Goal: Task Accomplishment & Management: Manage account settings

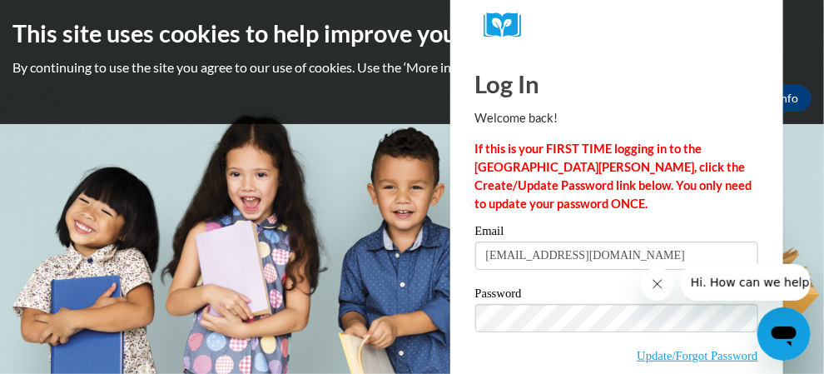
type input "[EMAIL_ADDRESS][DOMAIN_NAME]"
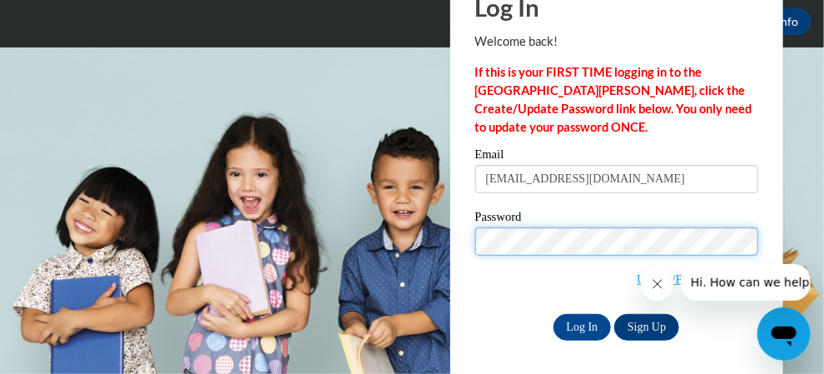
scroll to position [80, 0]
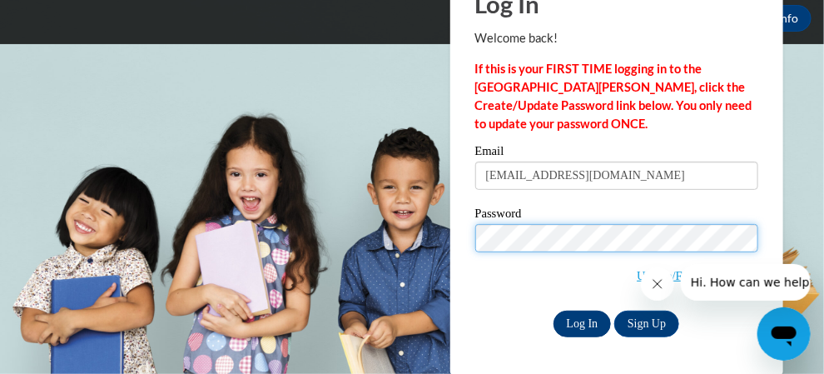
click at [586, 334] on input "Log In" at bounding box center [582, 323] width 58 height 27
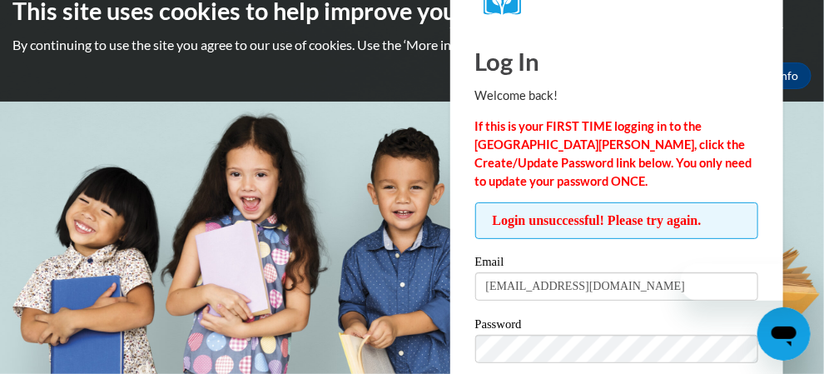
scroll to position [132, 0]
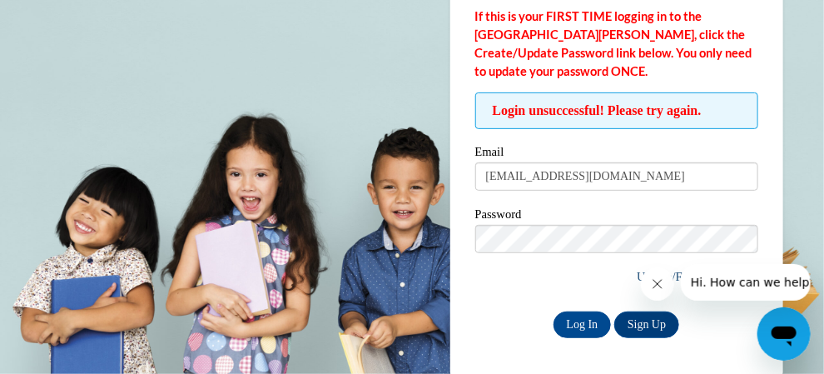
click at [637, 275] on link "Update/Forgot Password" at bounding box center [697, 276] width 121 height 13
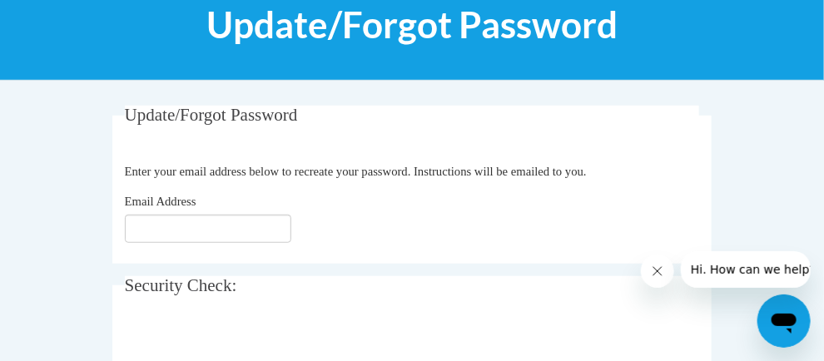
scroll to position [228, 0]
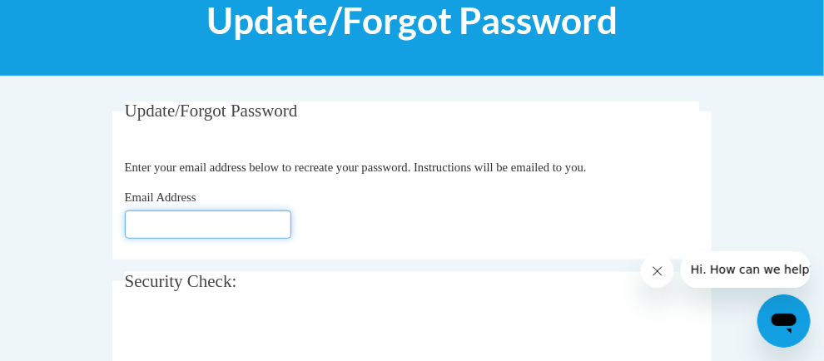
click at [156, 226] on input "Email Address" at bounding box center [208, 225] width 166 height 28
type input "[EMAIL_ADDRESS][DOMAIN_NAME]"
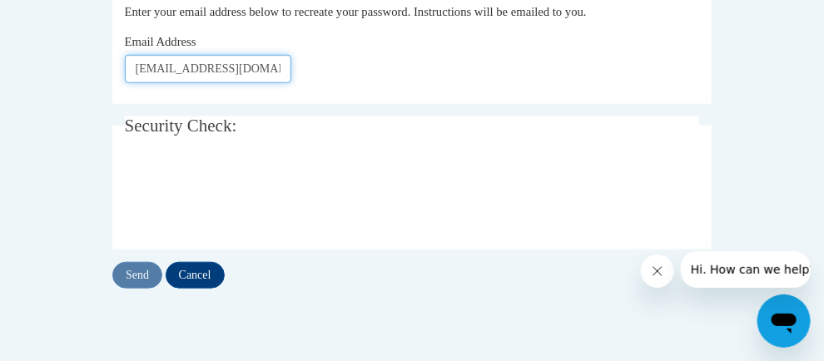
scroll to position [387, 0]
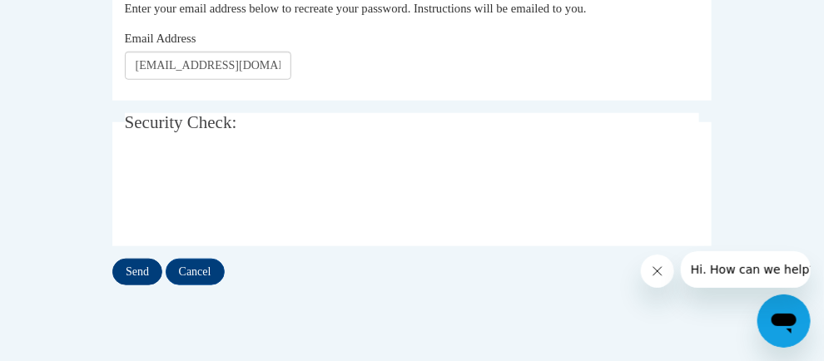
click at [112, 279] on input "Send" at bounding box center [137, 272] width 50 height 27
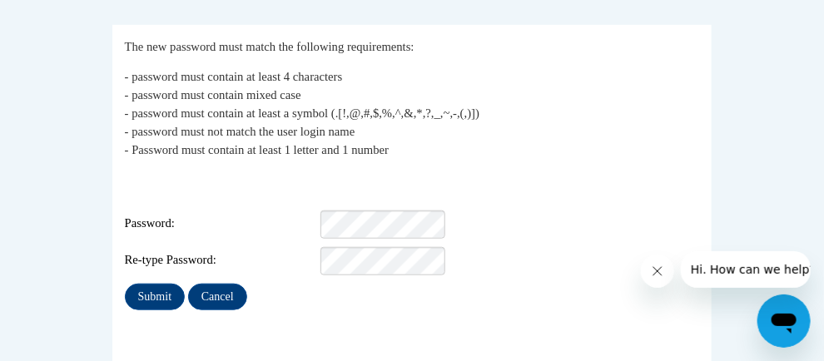
scroll to position [314, 0]
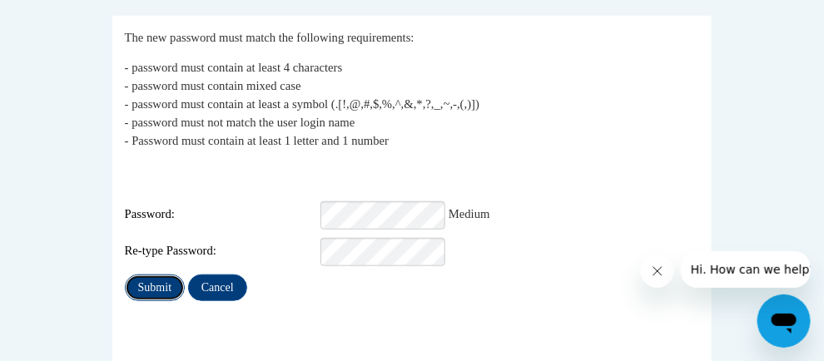
click at [125, 284] on input "Submit" at bounding box center [155, 288] width 60 height 27
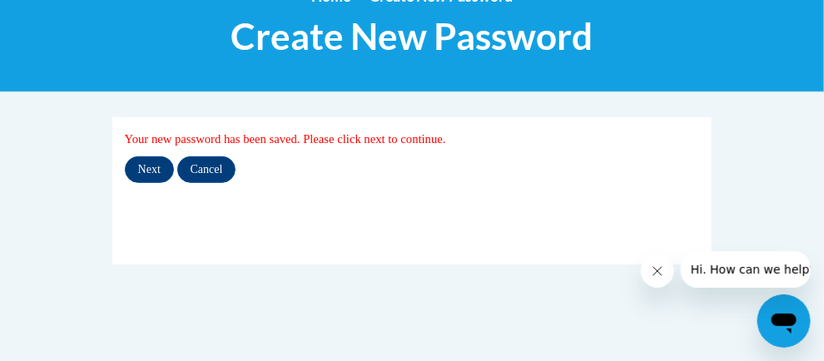
scroll to position [224, 0]
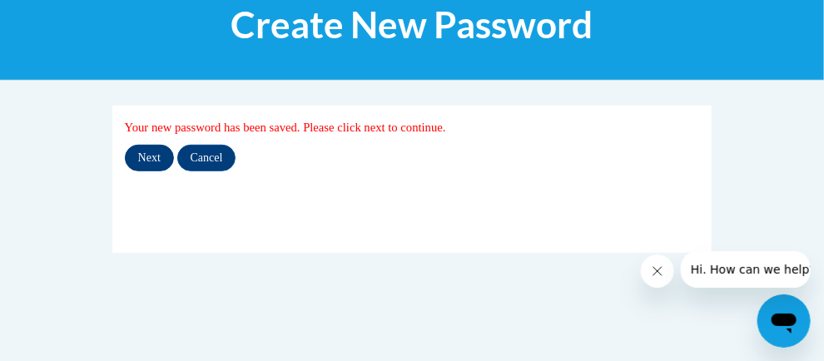
click at [125, 166] on input "Next" at bounding box center [149, 158] width 49 height 27
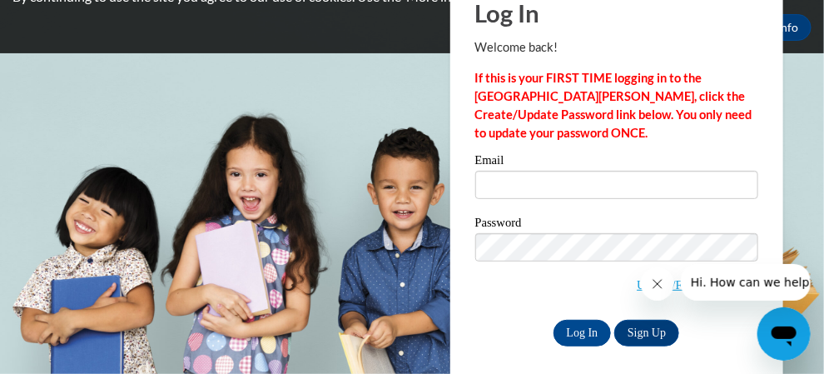
scroll to position [80, 0]
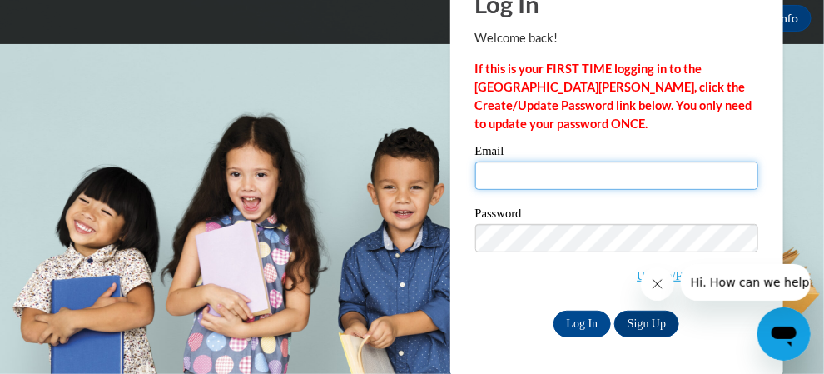
type input "[EMAIL_ADDRESS][DOMAIN_NAME]"
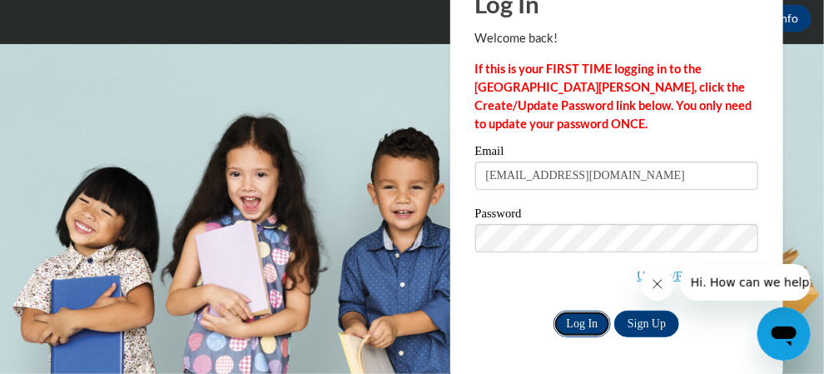
click at [584, 323] on input "Log In" at bounding box center [582, 323] width 58 height 27
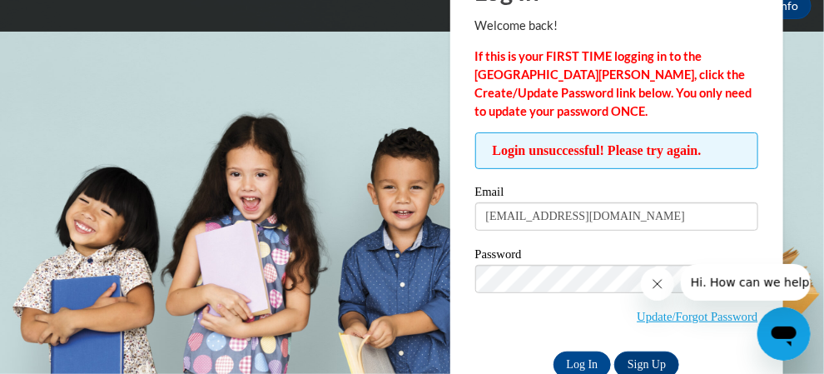
scroll to position [132, 0]
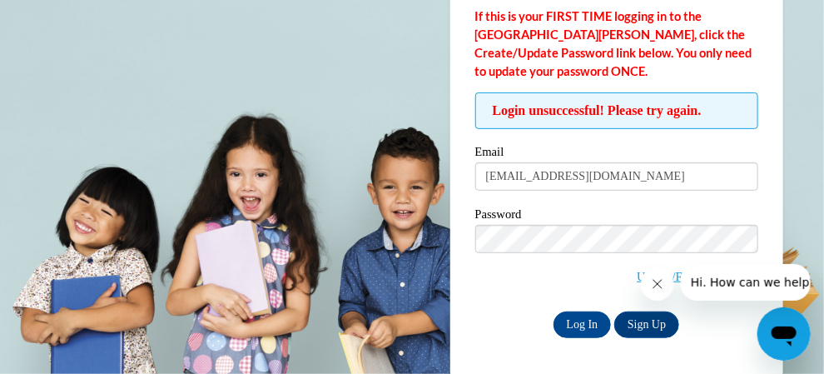
click at [702, 286] on span "Hi. How can we help?" at bounding box center [752, 281] width 125 height 13
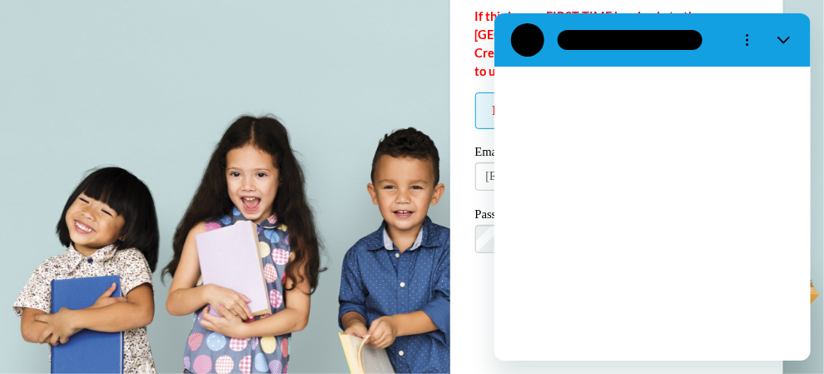
scroll to position [0, 0]
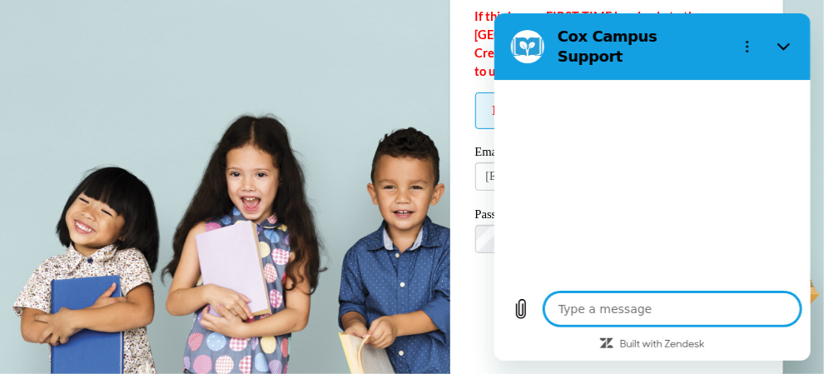
type textarea "x"
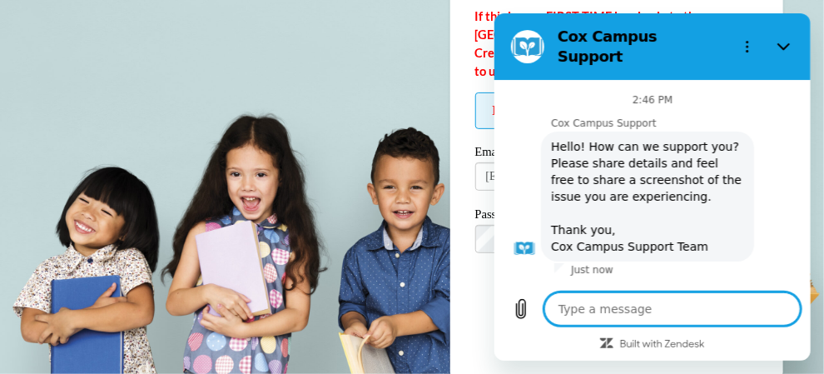
type textarea "I"
type textarea "x"
type textarea "I"
type textarea "x"
type textarea "I h"
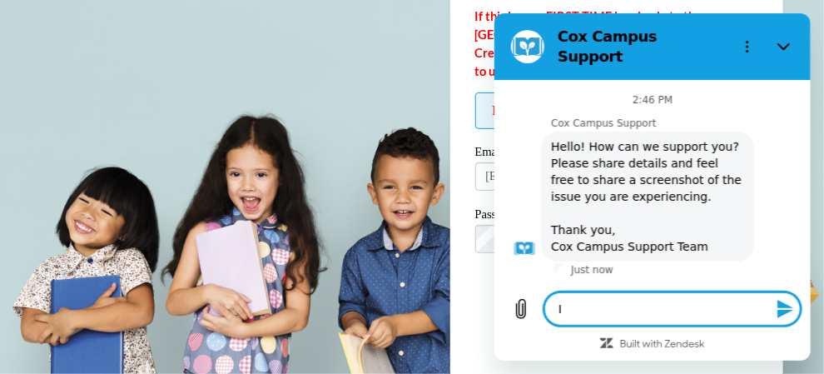
type textarea "x"
type textarea "I ha"
type textarea "x"
type textarea "I hav"
type textarea "x"
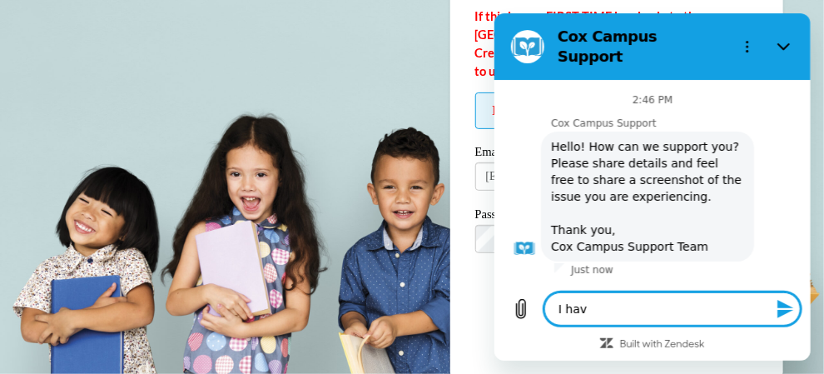
type textarea "I have"
type textarea "x"
type textarea "I have"
type textarea "x"
type textarea "I have u"
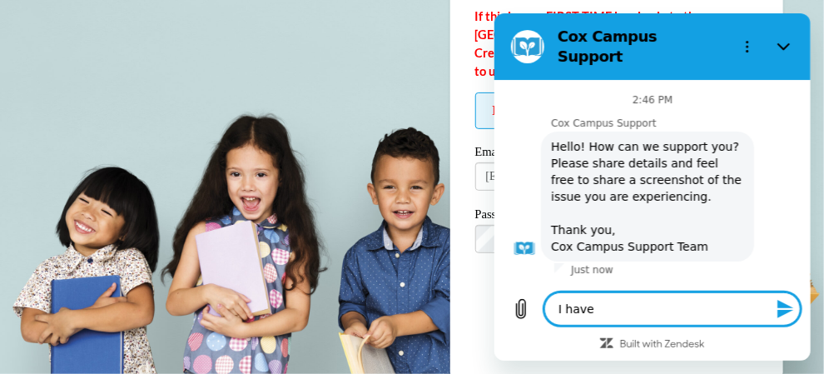
type textarea "x"
type textarea "I have up"
type textarea "x"
type textarea "I have upd"
type textarea "x"
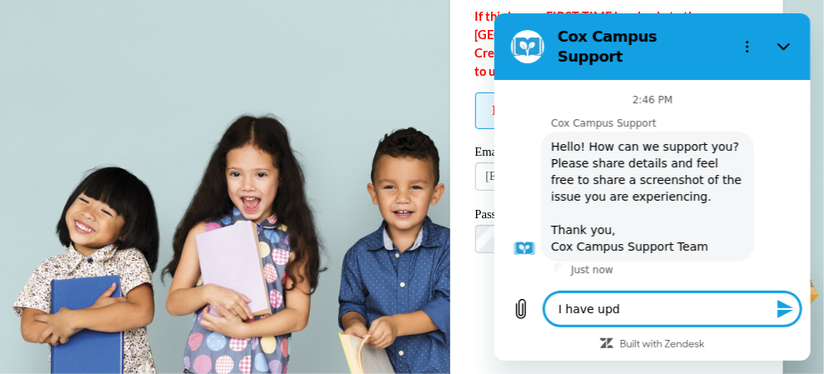
type textarea "I have upda"
type textarea "x"
type textarea "I have updat"
type textarea "x"
type textarea "I have update"
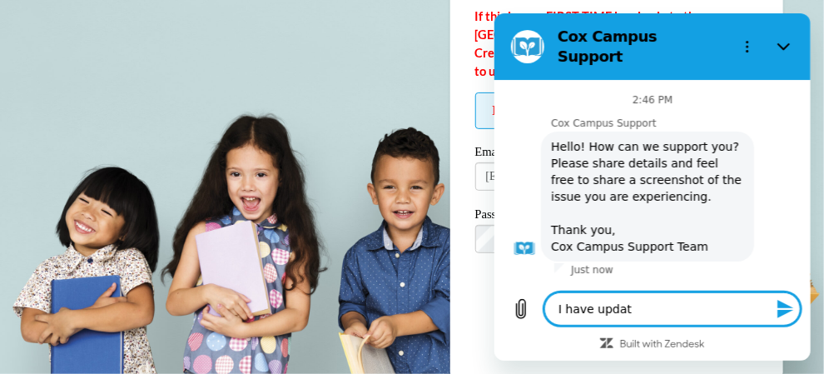
type textarea "x"
type textarea "I have updated"
type textarea "x"
type textarea "I have updated"
type textarea "x"
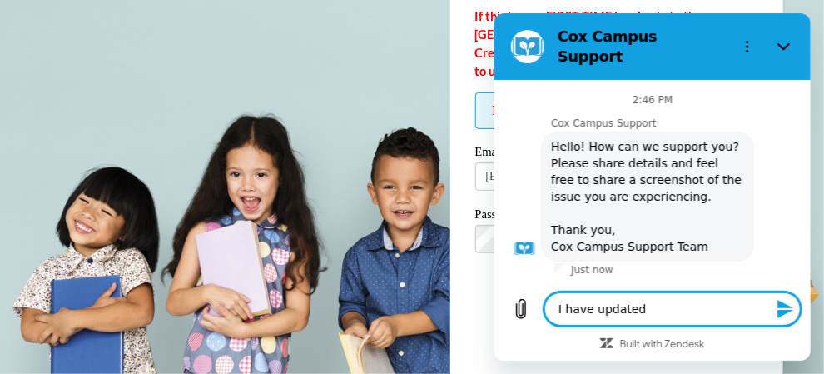
type textarea "I have updated m"
type textarea "x"
type textarea "I have updated my"
type textarea "x"
type textarea "I have updated my"
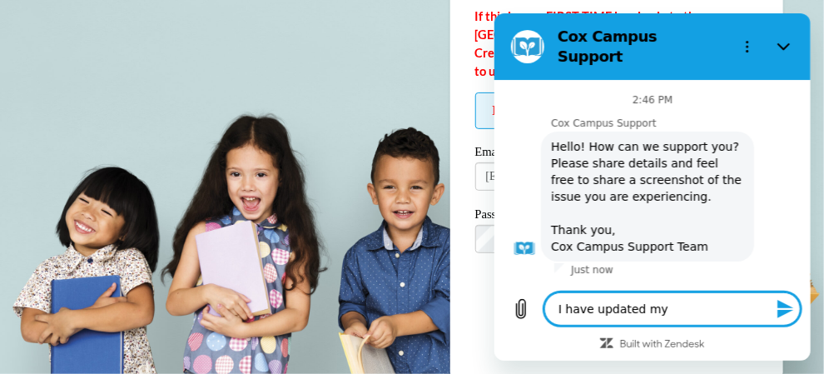
type textarea "x"
type textarea "I have updated my p"
type textarea "x"
type textarea "I have updated my pa"
type textarea "x"
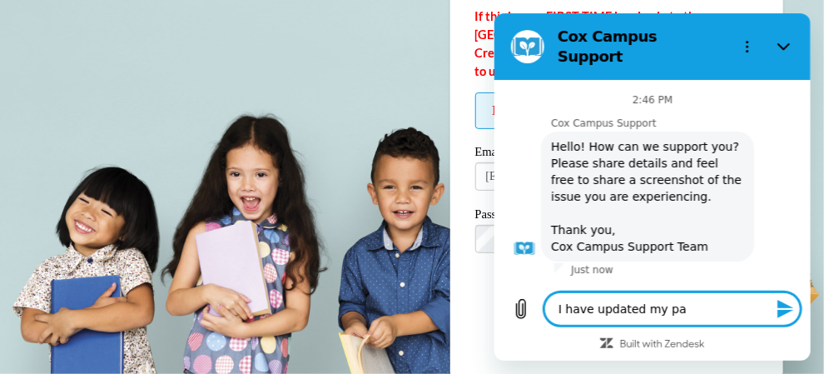
type textarea "I have updated my pas"
type textarea "x"
type textarea "I have updated my pass"
type textarea "x"
type textarea "I have updated my passw"
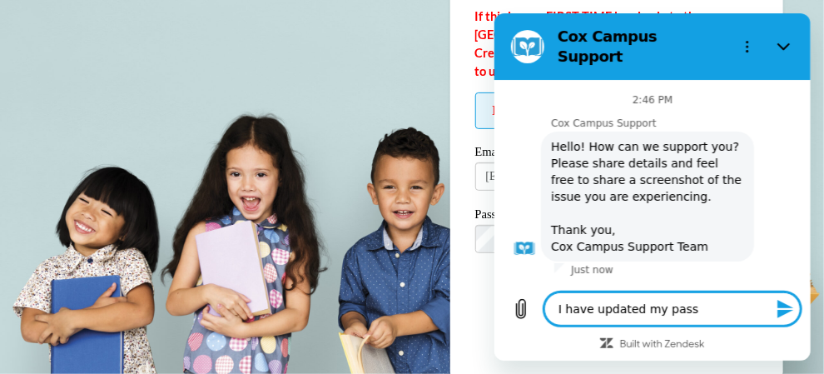
type textarea "x"
type textarea "I have updated my passwo"
type textarea "x"
type textarea "I have updated my passwor"
type textarea "x"
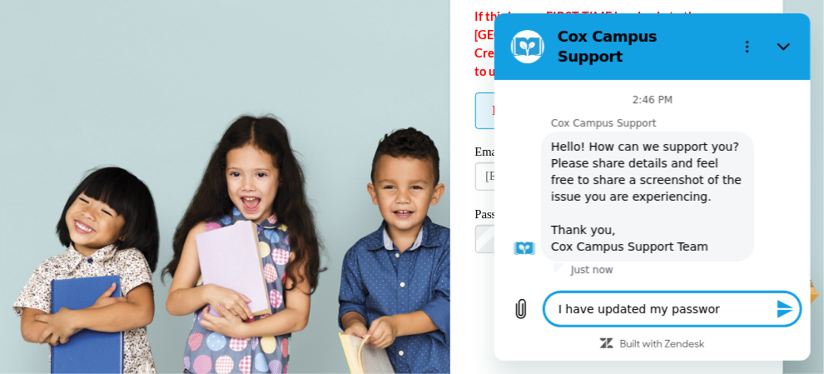
type textarea "I have updated my password"
type textarea "x"
type textarea "I have updated my password"
type textarea "x"
type textarea "I have updated my password a"
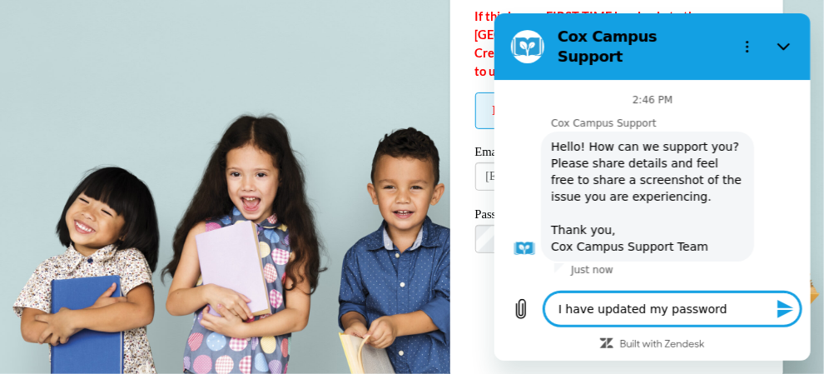
type textarea "x"
type textarea "I have updated my password an"
type textarea "x"
type textarea "I have updated my password and"
type textarea "x"
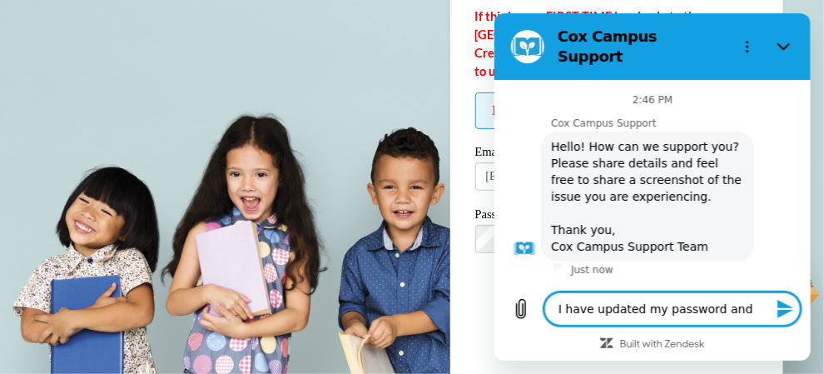
type textarea "I have updated my password and"
type textarea "x"
type textarea "I have updated my password and i"
type textarea "x"
type textarea "I have updated my password and it"
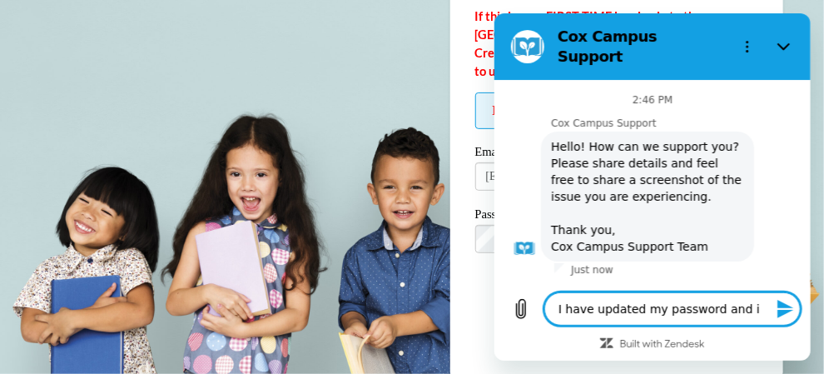
type textarea "x"
type textarea "I have updated my password and it"
type textarea "x"
type textarea "I have updated my password and it s"
type textarea "x"
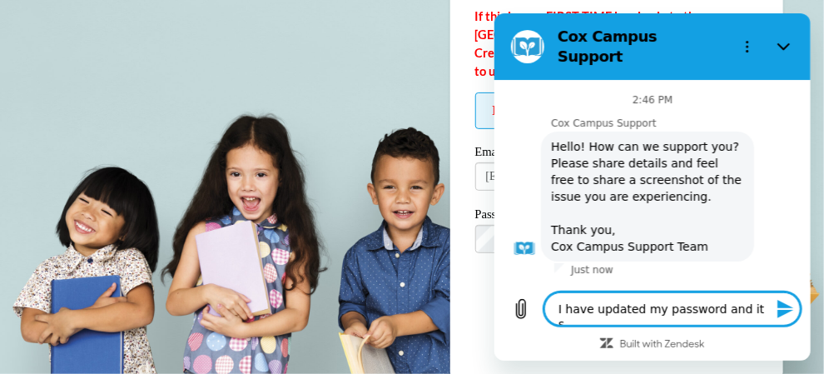
type textarea "I have updated my password and it st"
type textarea "x"
type textarea "I have updated my password and it sti"
type textarea "x"
type textarea "I have updated my password and it stil"
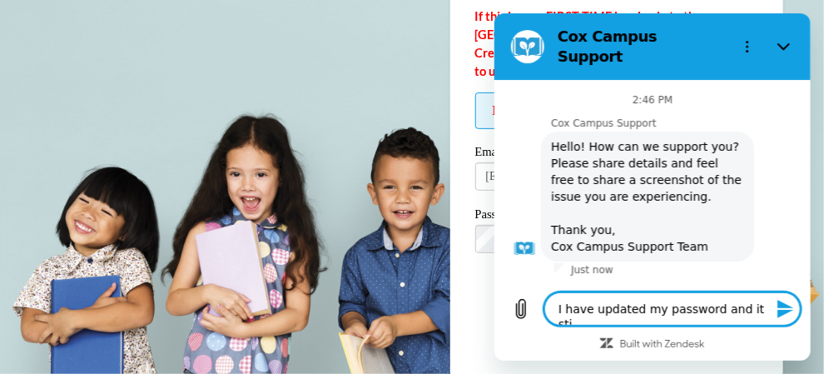
type textarea "x"
type textarea "I have updated my password and it still"
type textarea "x"
type textarea "I have updated my password and it still"
type textarea "x"
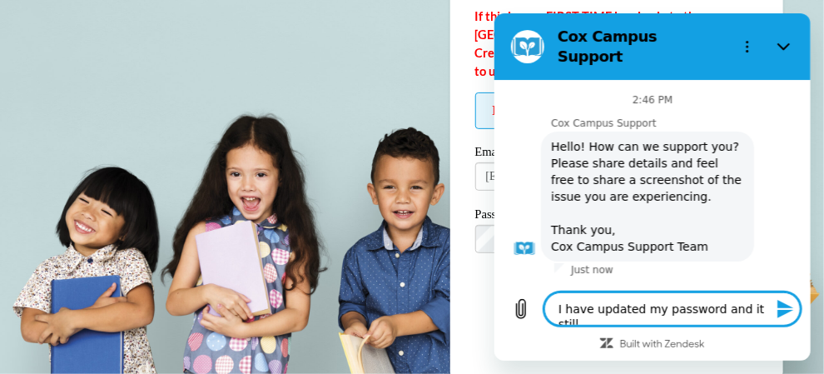
type textarea "I have updated my password and it still g"
type textarea "x"
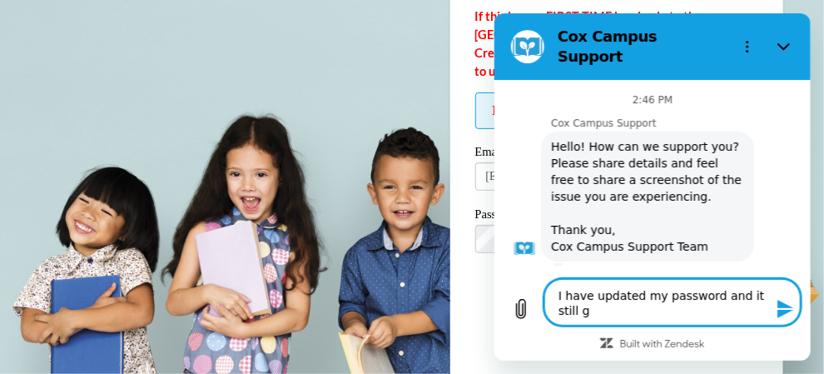
type textarea "I have updated my password and it still gi"
type textarea "x"
type textarea "I have updated my password and it still giv"
type textarea "x"
type textarea "I have updated my password and it still give"
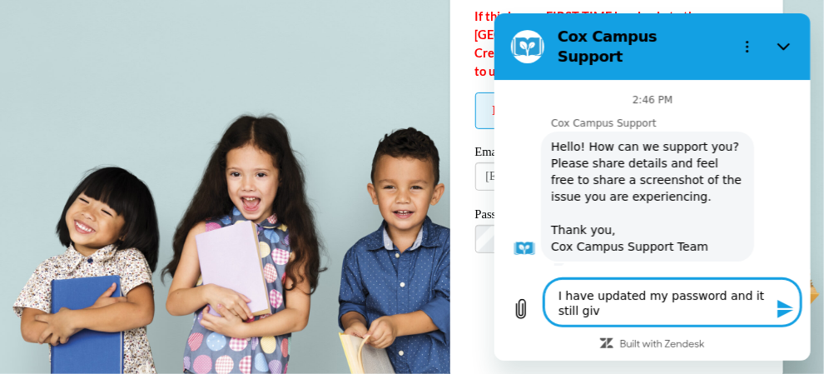
type textarea "x"
type textarea "I have updated my password and it still gives"
type textarea "x"
type textarea "I have updated my password and it still gives"
type textarea "x"
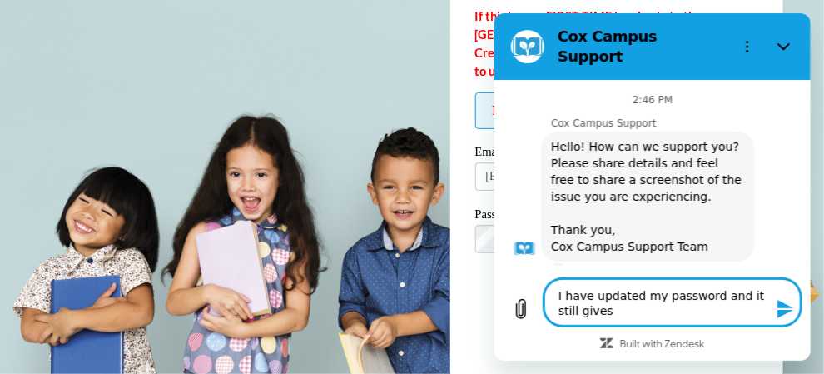
type textarea "I have updated my password and it still gives v"
type textarea "x"
type textarea "I have updated my password and it still gives"
type textarea "x"
type textarea "I have updated my password and it still gives m"
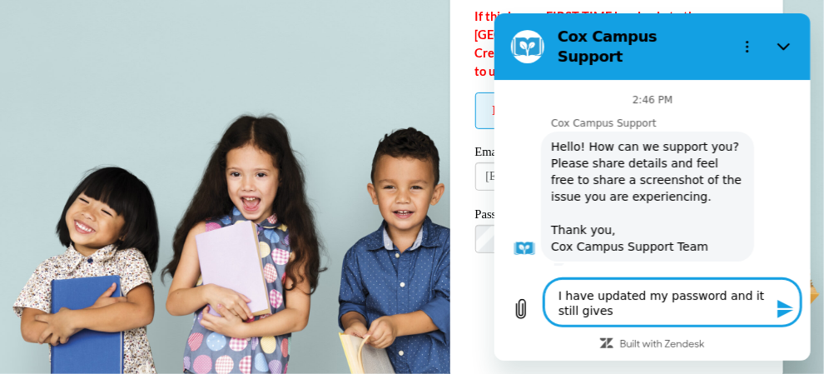
type textarea "x"
type textarea "I have updated my password and it still gives me"
type textarea "x"
type textarea "I have updated my password and it still gives me"
type textarea "x"
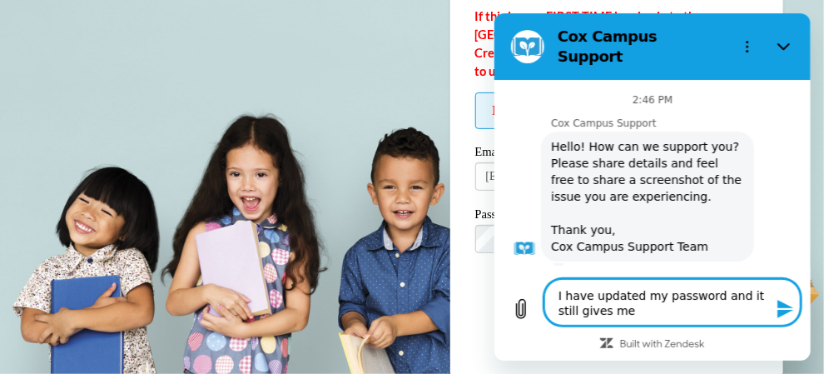
type textarea "I have updated my password and it still gives me a"
type textarea "x"
type textarea "I have updated my password and it still gives me an"
type textarea "x"
type textarea "I have updated my password and it still gives me an"
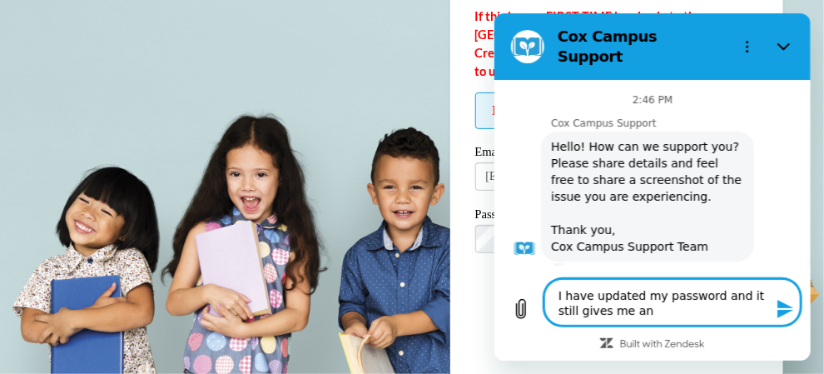
type textarea "x"
type textarea "I have updated my password and it still gives me an ""
type textarea "x"
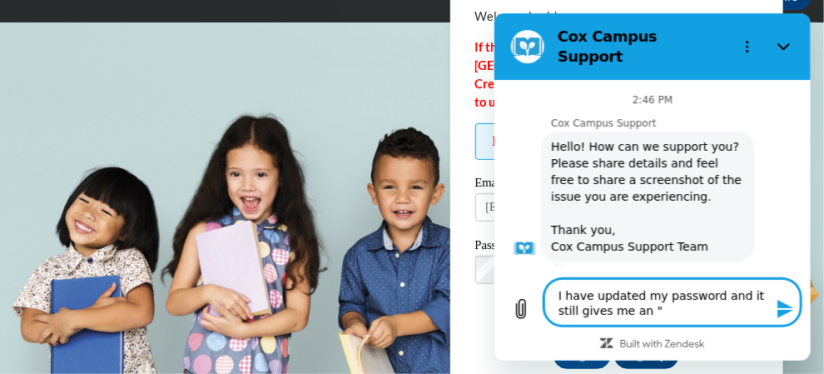
scroll to position [108, 0]
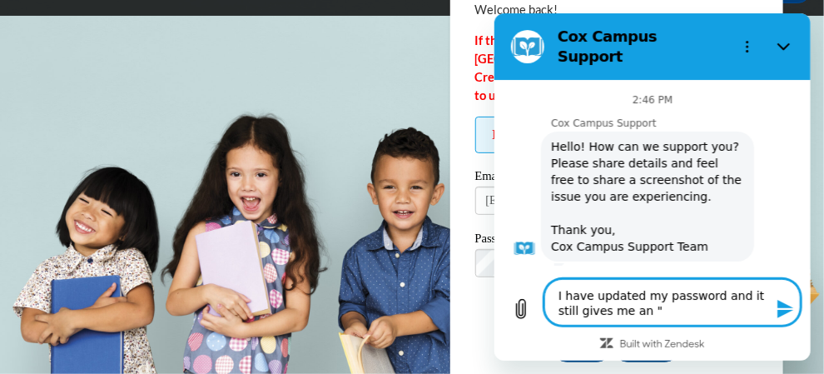
type textarea "I have updated my password and it still gives me an"
type textarea "x"
type textarea "I have updated my password and it still gives me an"
type textarea "x"
type textarea "I have updated my password and it still gives me a"
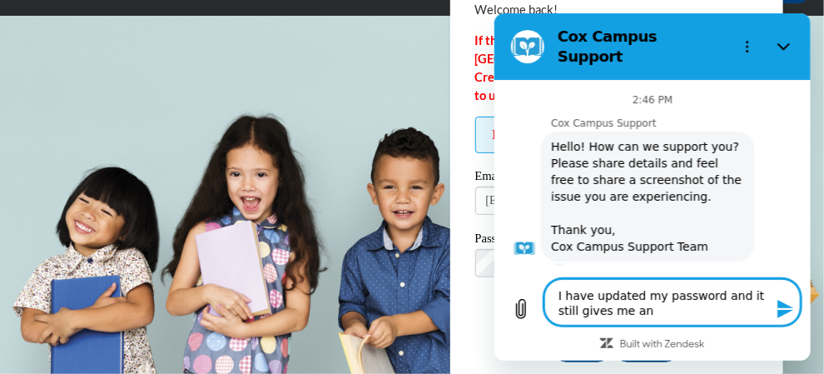
type textarea "x"
type textarea "I have updated my password and it still gives me a"
type textarea "x"
type textarea "I have updated my password and it still gives me a ""
type textarea "x"
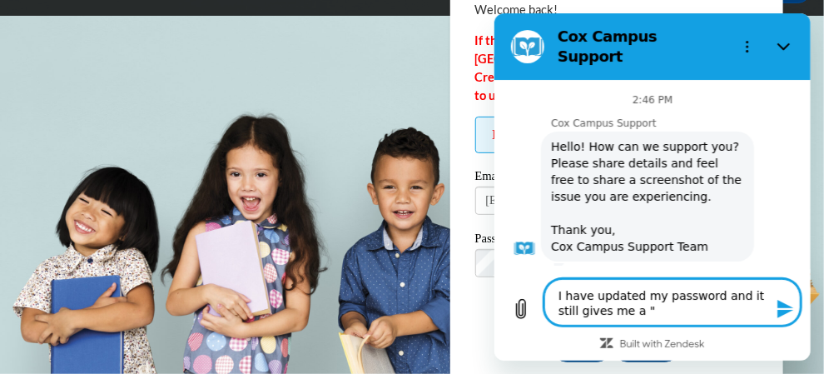
type textarea "I have updated my password and it still gives me a "l"
type textarea "x"
type textarea "I have updated my password and it still gives me a "lo"
type textarea "x"
type textarea "I have updated my password and it still gives me a "log"
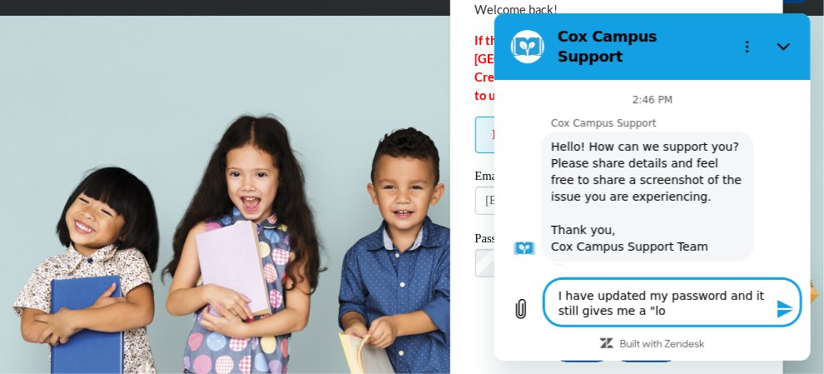
type textarea "x"
type textarea "I have updated my password and it still gives me a "log"
type textarea "x"
type textarea "I have updated my password and it still gives me a "log i"
type textarea "x"
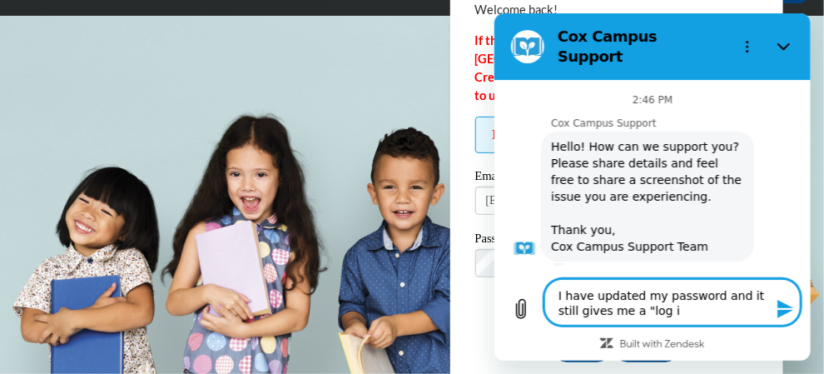
type textarea "I have updated my password and it still gives me a "log in"
type textarea "x"
type textarea "I have updated my password and it still gives me a "log in"
type textarea "x"
type textarea "I have updated my password and it still gives me a "log in u"
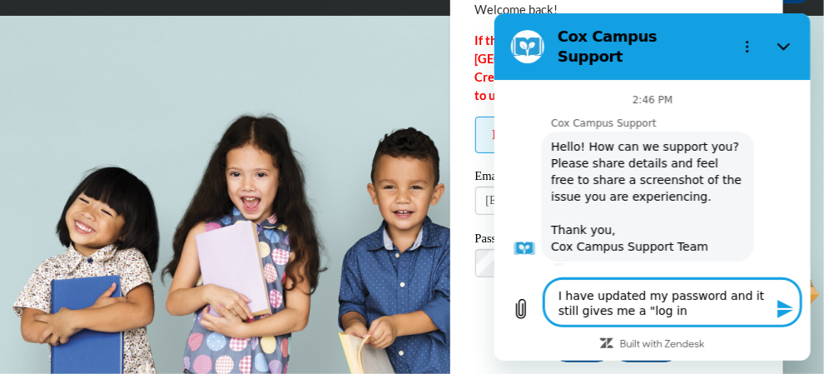
type textarea "x"
type textarea "I have updated my password and it still gives me a "log in un"
type textarea "x"
type textarea "I have updated my password and it still gives me a "log in unc"
type textarea "x"
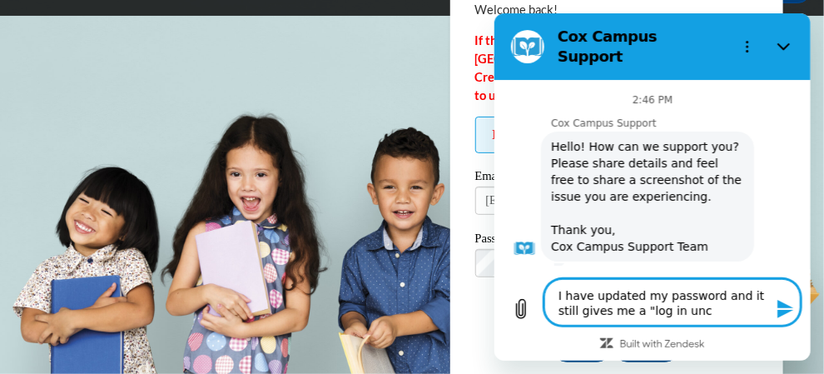
type textarea "I have updated my password and it still gives me a "log in un"
type textarea "x"
type textarea "I have updated my password and it still gives me a "log in uns"
type textarea "x"
type textarea "I have updated my password and it still gives me a "log in unse"
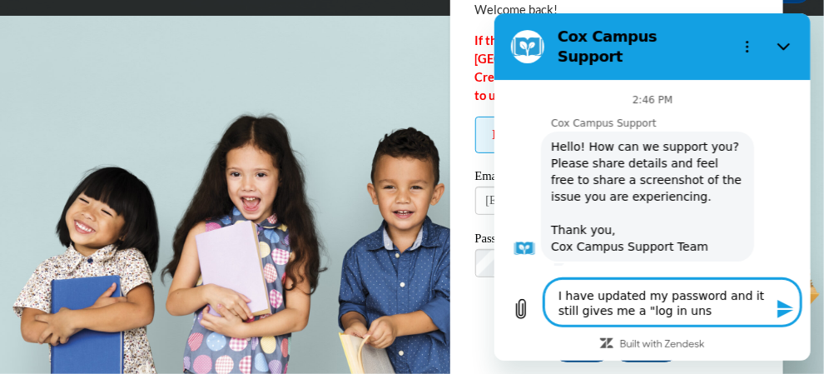
type textarea "x"
type textarea "I have updated my password and it still gives me a "log in unsec"
type textarea "x"
type textarea "I have updated my password and it still gives me a "log in unsecc"
type textarea "x"
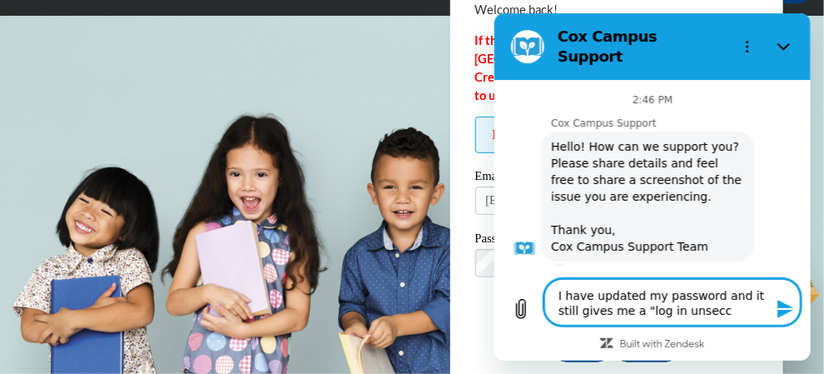
type textarea "I have updated my password and it still gives me a "log in unsecce"
type textarea "x"
type textarea "I have updated my password and it still gives me a "log in unsecc"
type textarea "x"
type textarea "I have updated my password and it still gives me a "log in unsec"
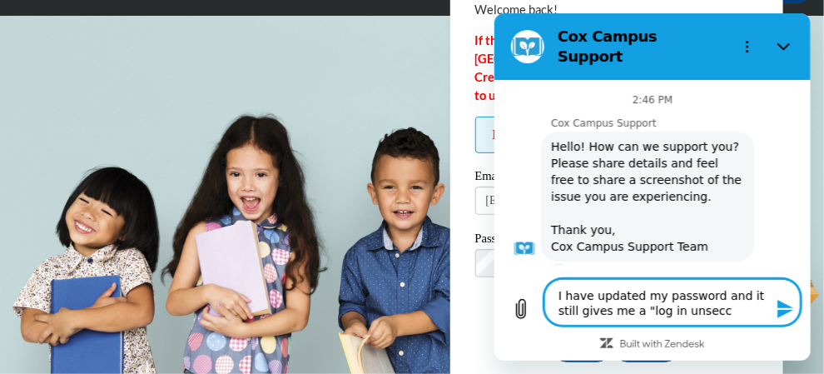
type textarea "x"
type textarea "I have updated my password and it still gives me a "log in unse"
type textarea "x"
type textarea "I have updated my password and it still gives me a "log in uns"
type textarea "x"
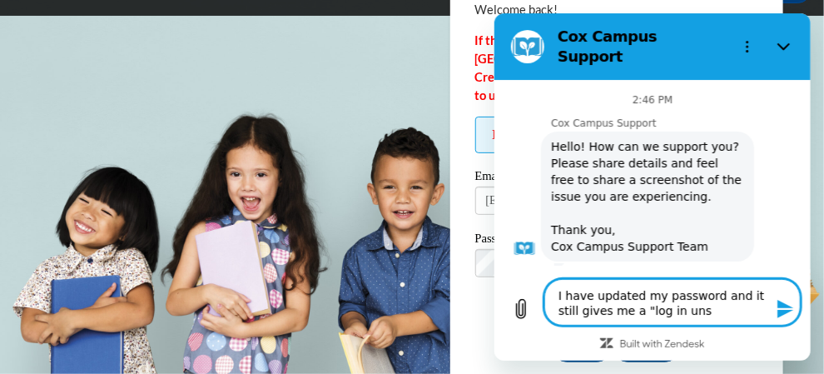
type textarea "I have updated my password and it still gives me a "log in unsu"
type textarea "x"
type textarea "I have updated my password and it still gives me a "log in unsuc"
type textarea "x"
type textarea "I have updated my password and it still gives me a "log in unsuce"
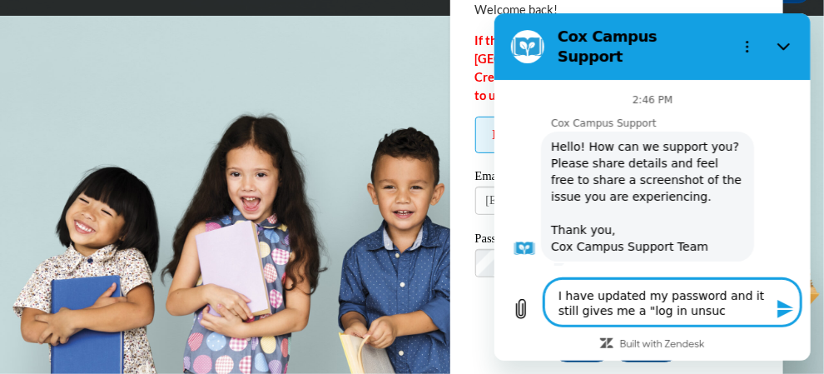
type textarea "x"
type textarea "I have updated my password and it still gives me a "log in unsuces"
type textarea "x"
type textarea "I have updated my password and it still gives me a "log in unsucess"
type textarea "x"
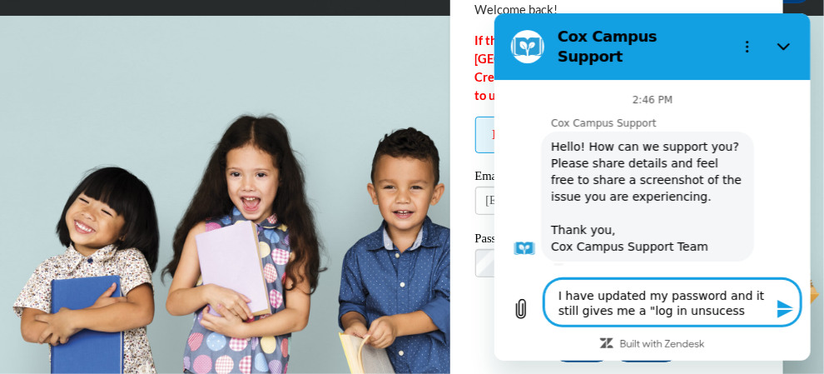
type textarea "I have updated my password and it still gives me a "log in unsucessf"
type textarea "x"
type textarea "I have updated my password and it still gives me a "log in unsucessfu"
type textarea "x"
type textarea "I have updated my password and it still gives me a "log in unsucessful"
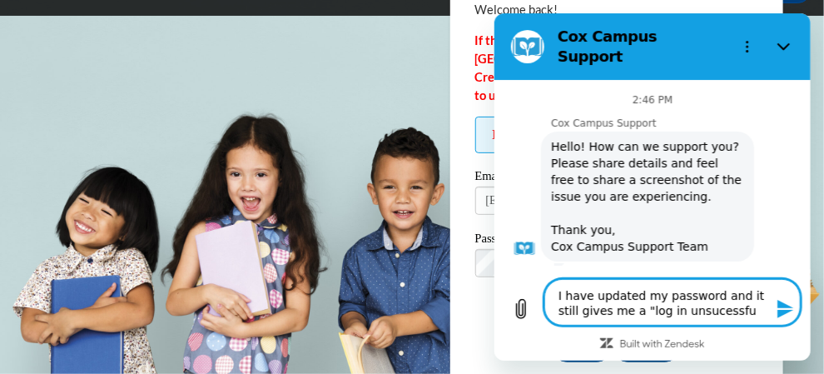
type textarea "x"
type textarea "I have updated my password and it still gives me a "log in unsucessful""
type textarea "x"
type textarea "I have updated my password and it still gives me a "log in unsucessful""
type textarea "x"
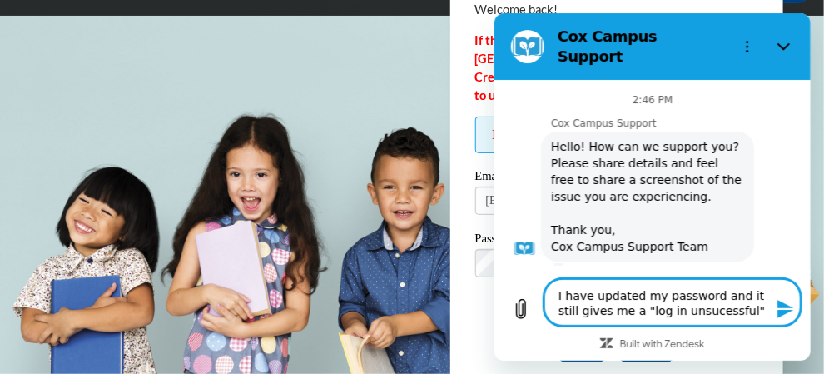
type textarea "I have updated my password and it still gives me a "log in unsucessful" m"
type textarea "x"
type textarea "I have updated my password and it still gives me a "log in unsucessful" me"
type textarea "x"
type textarea "I have updated my password and it still gives me a "log in unsucessful" mes"
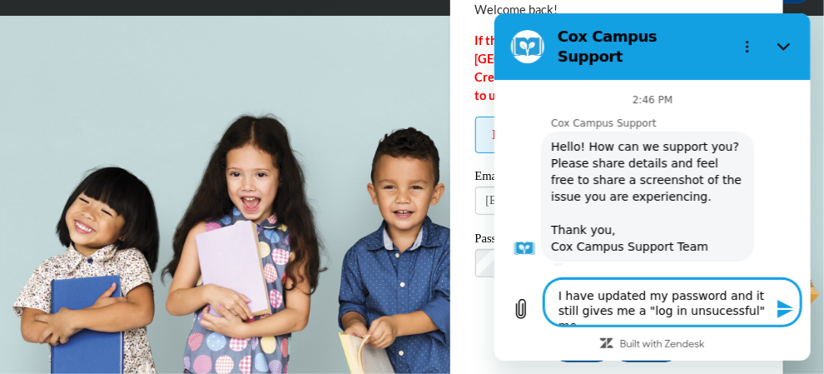
type textarea "x"
type textarea "I have updated my password and it still gives me a "log in unsucessful" mess"
type textarea "x"
type textarea "I have updated my password and it still gives me a "log in unsucessful" messa"
type textarea "x"
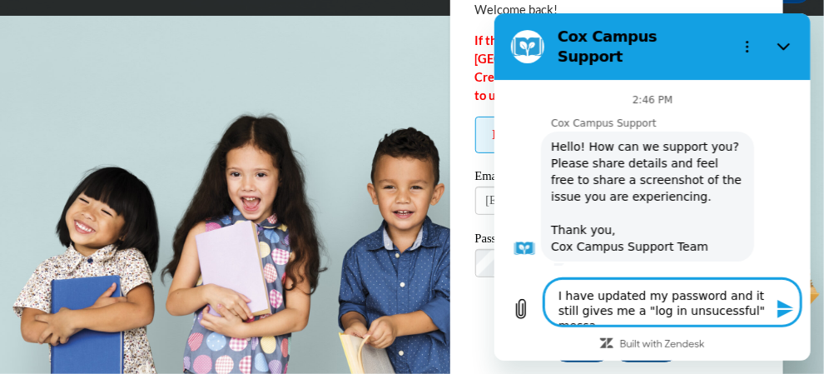
type textarea "I have updated my password and it still gives me a "log in unsucessful" messag"
type textarea "x"
type textarea "I have updated my password and it still gives me a "log in unsucessful" messa"
type textarea "x"
type textarea "I have updated my password and it still gives me a "log in unsucessful" mess"
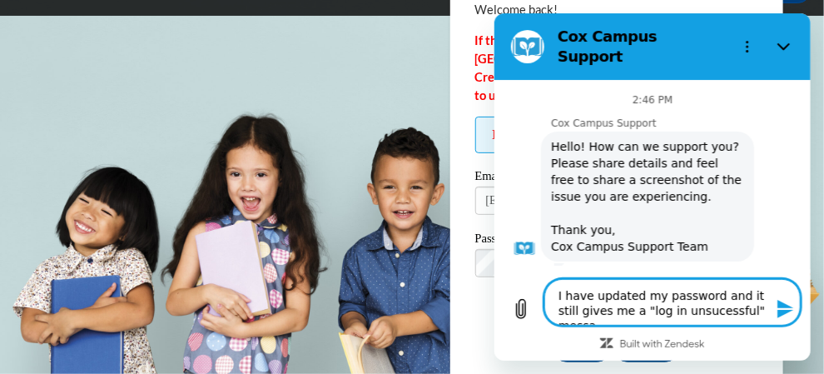
type textarea "x"
type textarea "I have updated my password and it still gives me a "log in unsucessful" mes"
type textarea "x"
type textarea "I have updated my password and it still gives me a "log in unsucessful" me"
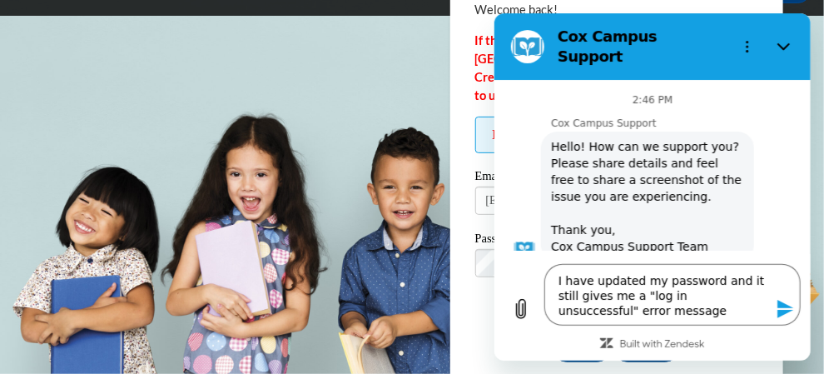
click at [779, 305] on icon "Send message" at bounding box center [784, 309] width 16 height 18
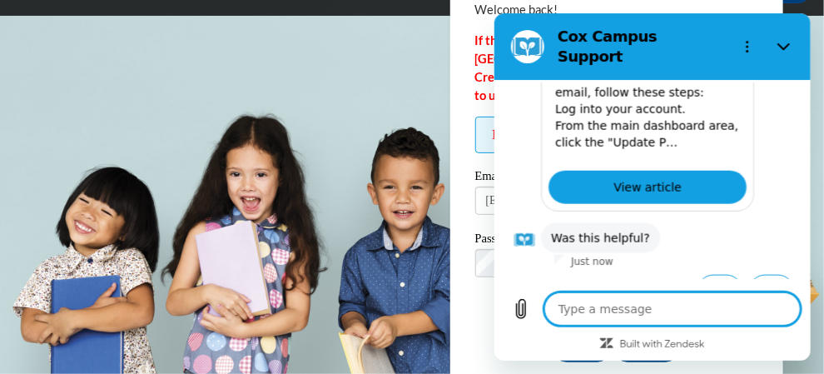
scroll to position [562, 0]
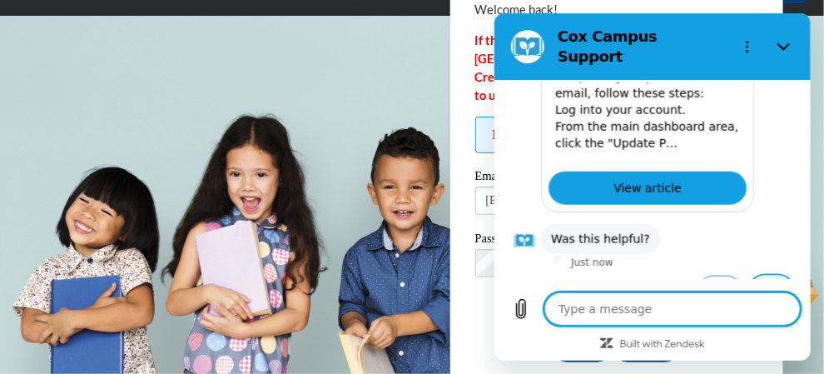
click at [771, 275] on button "No" at bounding box center [770, 291] width 45 height 32
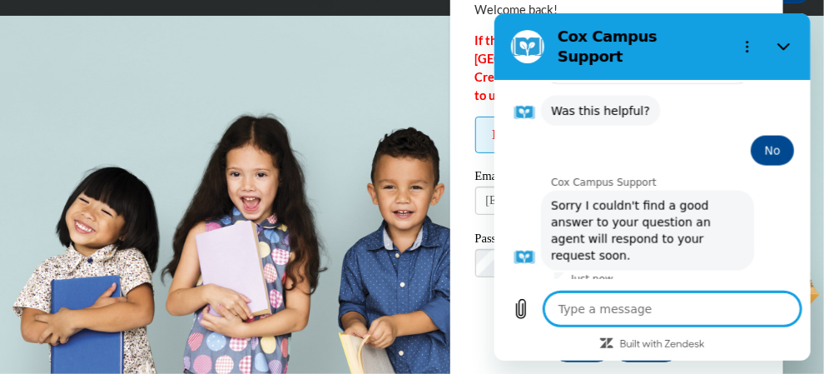
scroll to position [691, 0]
click at [706, 291] on button "Talk to a human" at bounding box center [737, 315] width 111 height 48
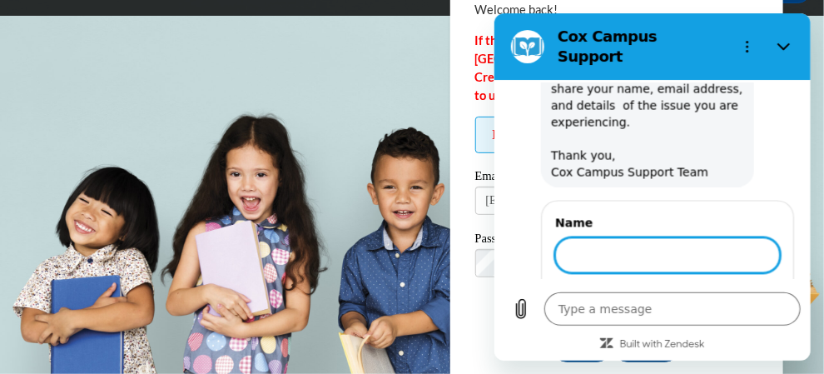
scroll to position [975, 0]
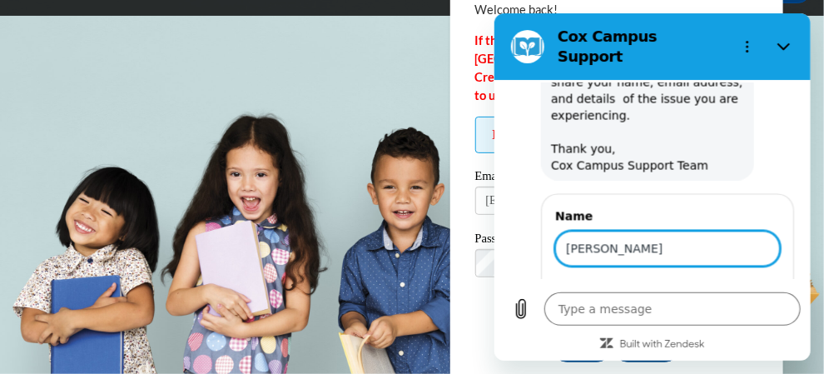
click at [738, 280] on button "Next" at bounding box center [751, 296] width 56 height 33
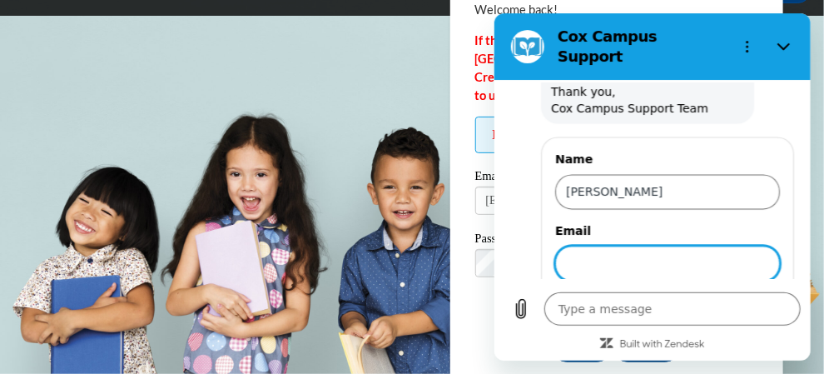
scroll to position [1047, 0]
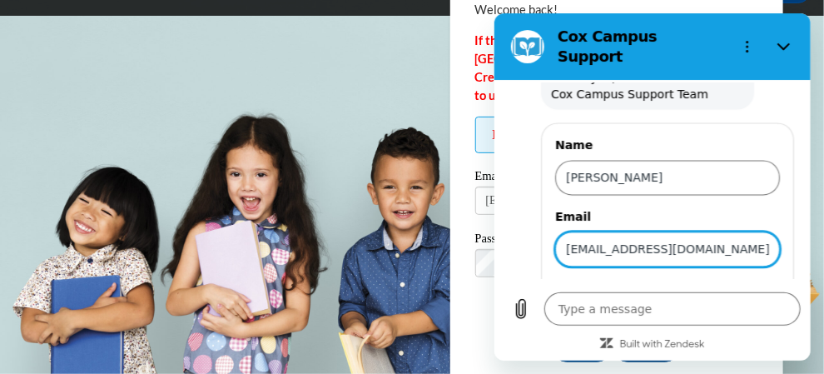
click at [740, 286] on span "Send" at bounding box center [750, 296] width 29 height 20
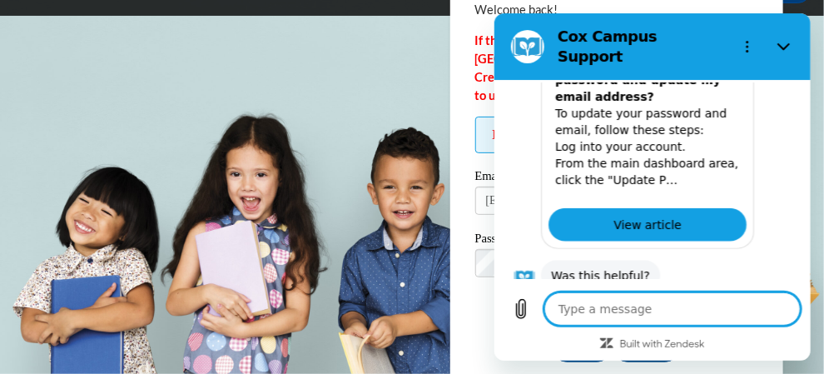
scroll to position [537, 0]
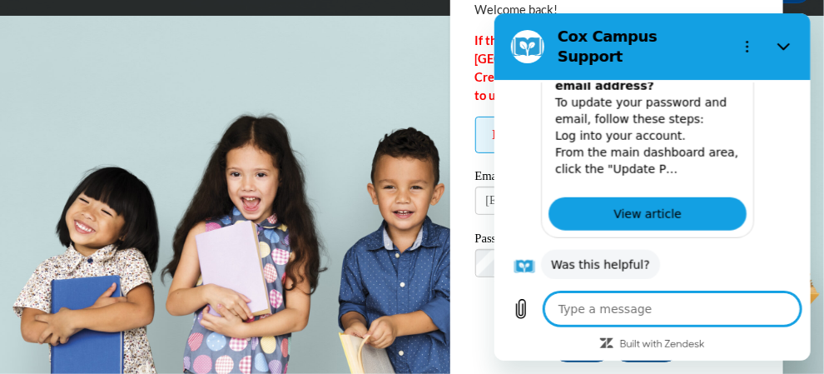
click at [305, 126] on body "This site uses cookies to help improve your learning experience. By continuing …" at bounding box center [412, 79] width 824 height 374
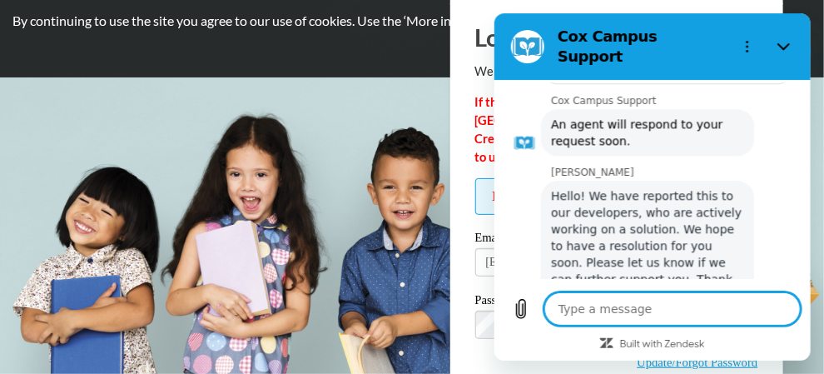
scroll to position [1209, 0]
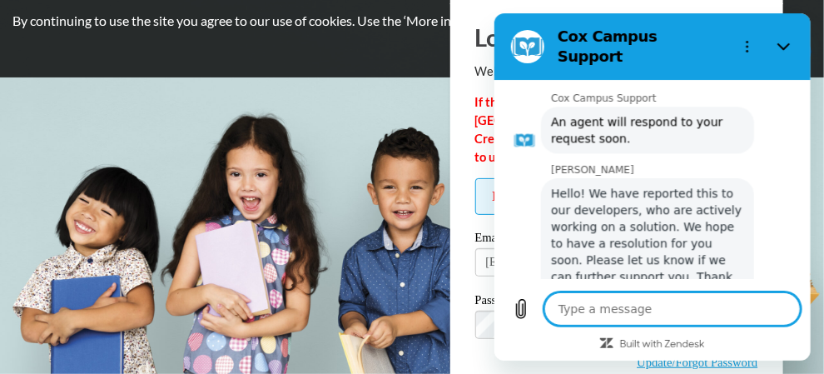
click at [340, 183] on body "This site uses cookies to help improve your learning experience. By continuing …" at bounding box center [412, 140] width 824 height 374
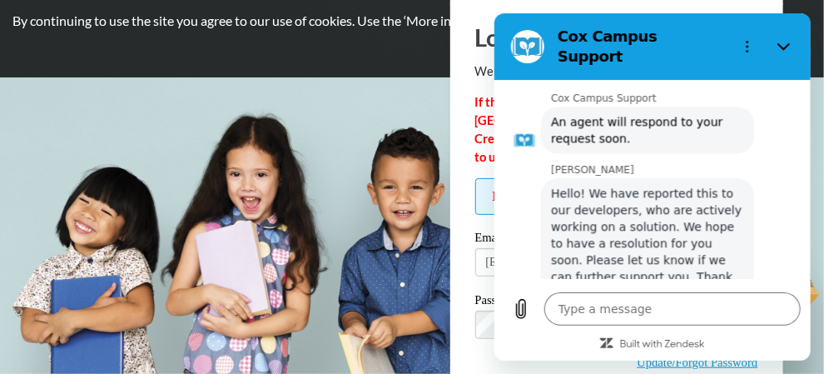
click at [322, 154] on body "This site uses cookies to help improve your learning experience. By continuing …" at bounding box center [412, 140] width 824 height 374
click at [783, 40] on icon "Close" at bounding box center [782, 46] width 13 height 13
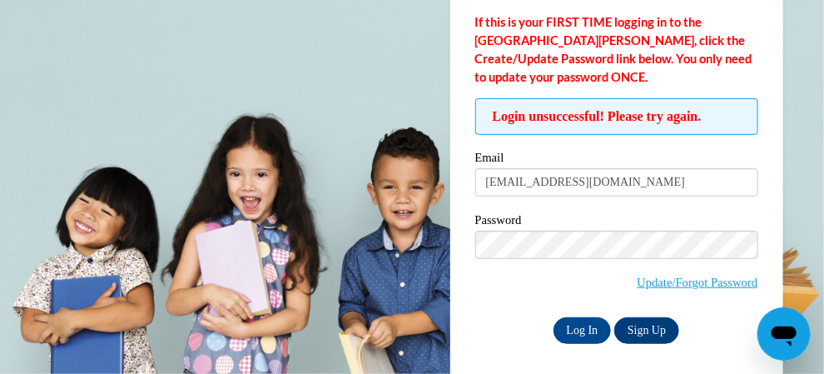
scroll to position [132, 0]
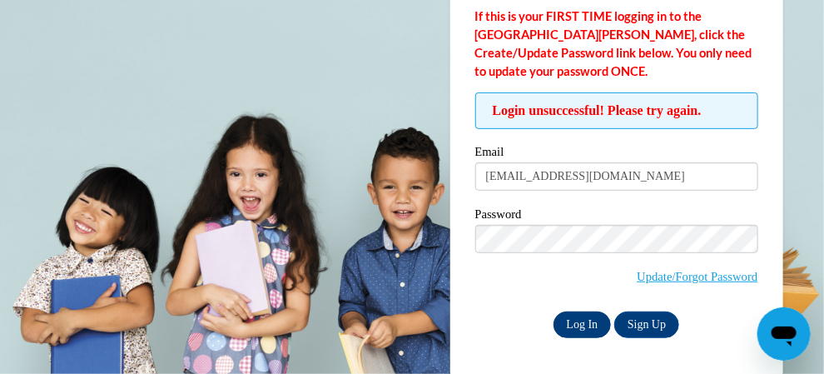
click at [589, 321] on input "Log In" at bounding box center [582, 324] width 58 height 27
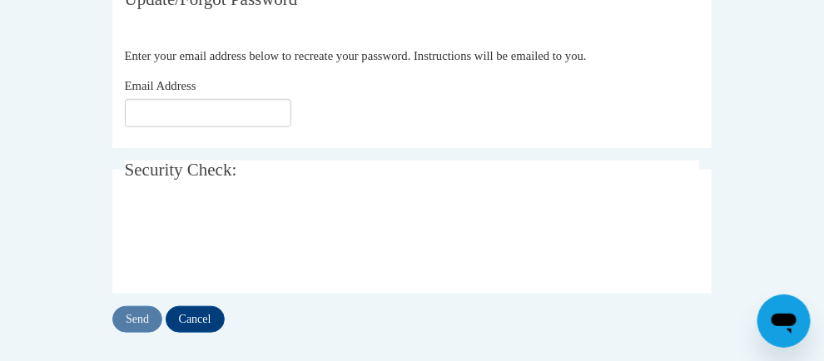
scroll to position [340, 0]
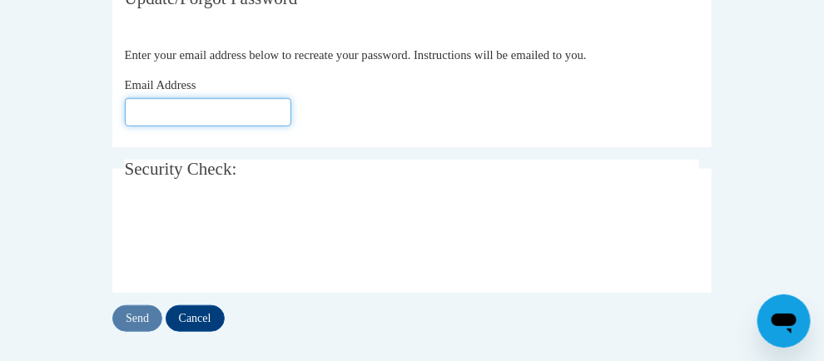
click at [125, 116] on input "Email Address" at bounding box center [208, 112] width 166 height 28
type input "[EMAIL_ADDRESS][DOMAIN_NAME]"
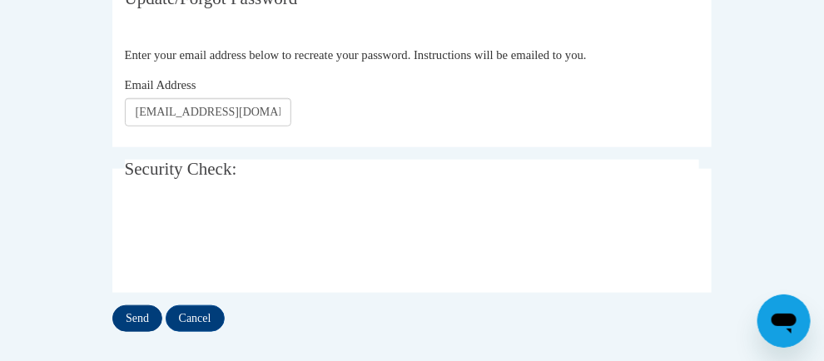
click at [112, 321] on input "Send" at bounding box center [137, 318] width 50 height 27
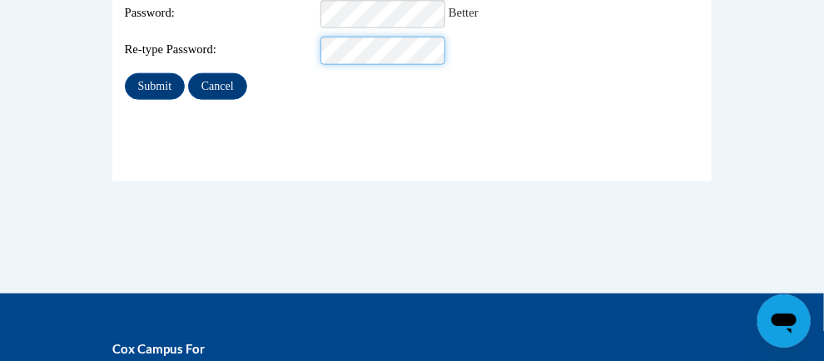
scroll to position [518, 0]
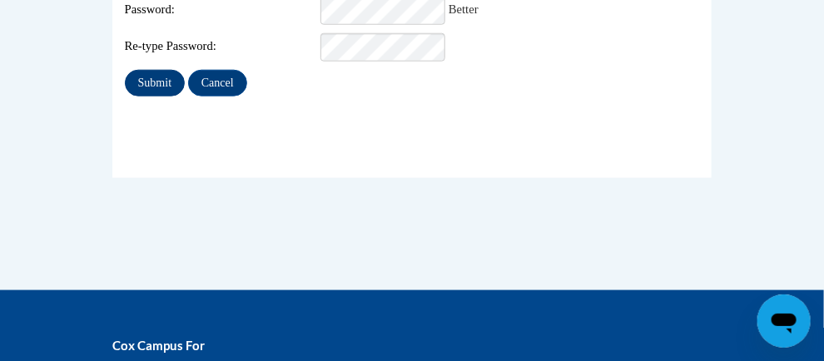
click at [125, 81] on input "Submit" at bounding box center [155, 83] width 60 height 27
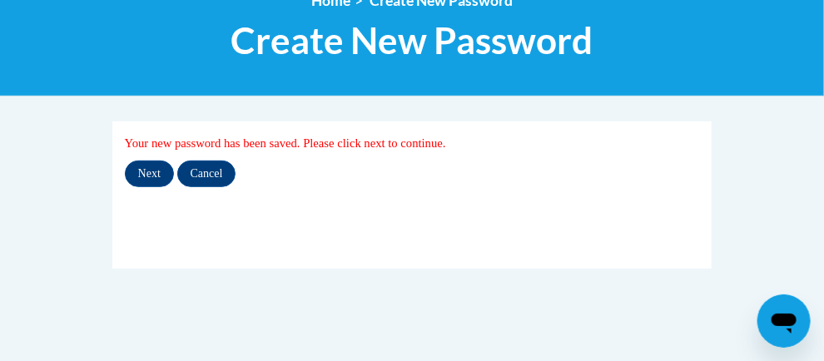
scroll to position [251, 2]
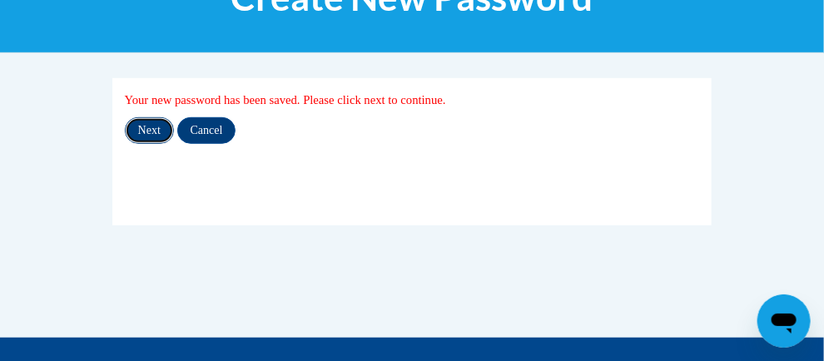
click at [125, 136] on input "Next" at bounding box center [149, 130] width 49 height 27
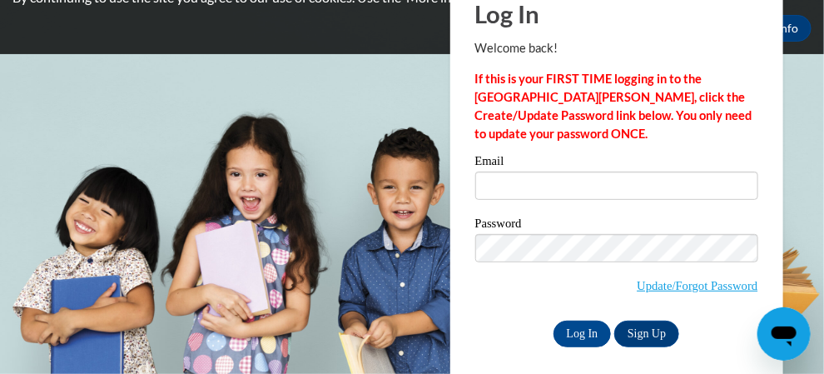
scroll to position [80, 0]
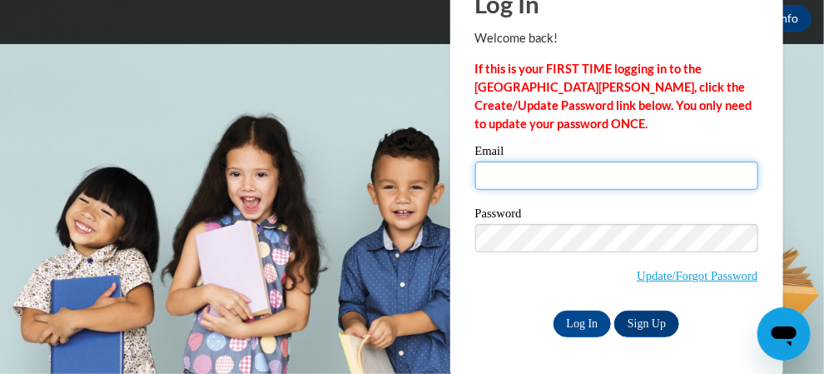
type input "[EMAIL_ADDRESS][DOMAIN_NAME]"
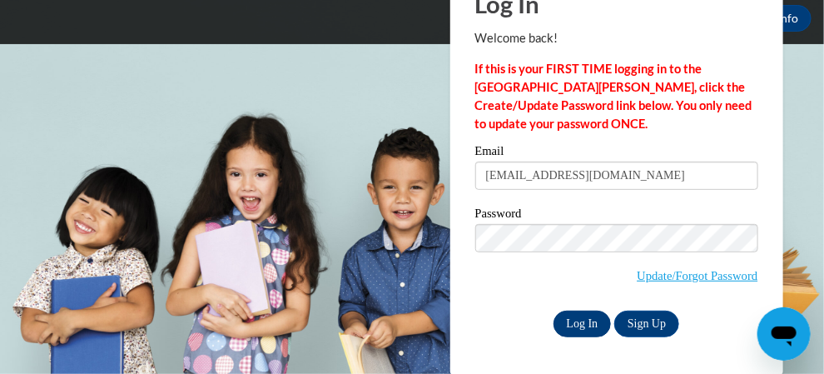
click at [577, 325] on input "Log In" at bounding box center [582, 323] width 58 height 27
